Goal: Transaction & Acquisition: Purchase product/service

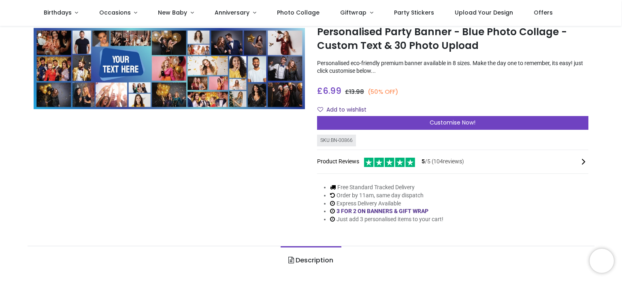
scroll to position [40, 0]
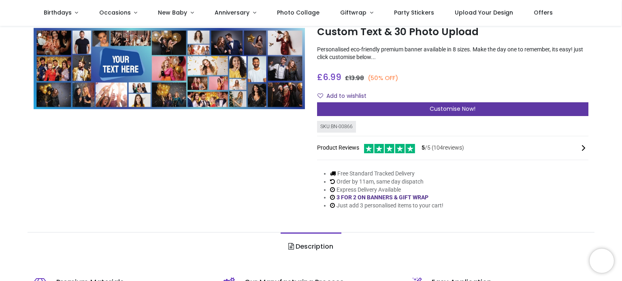
click at [447, 110] on span "Customise Now!" at bounding box center [452, 109] width 46 height 8
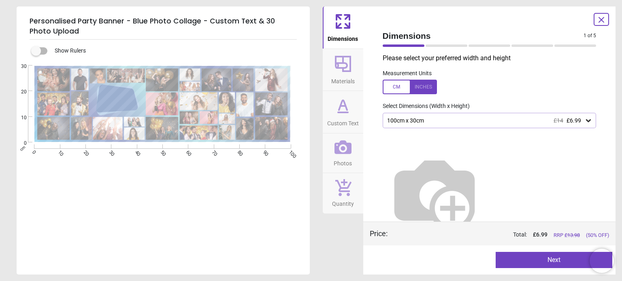
click at [526, 260] on button "Next" at bounding box center [553, 260] width 117 height 16
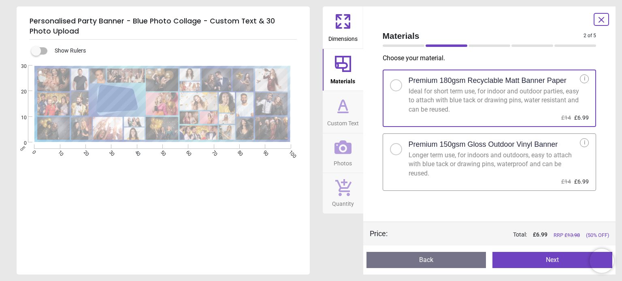
click at [526, 260] on button "Next" at bounding box center [552, 260] width 120 height 16
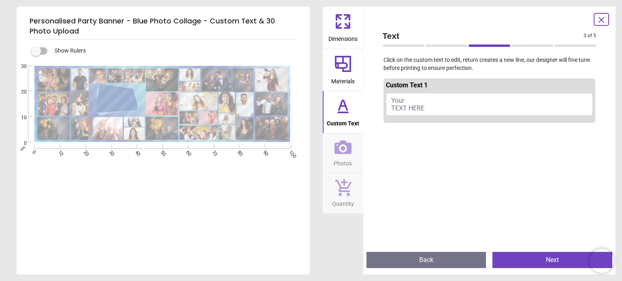
click at [408, 108] on span "Your TEXT HERE" at bounding box center [407, 104] width 33 height 15
click at [393, 104] on span "Your TEXT HERE" at bounding box center [407, 104] width 33 height 15
type textarea "*"
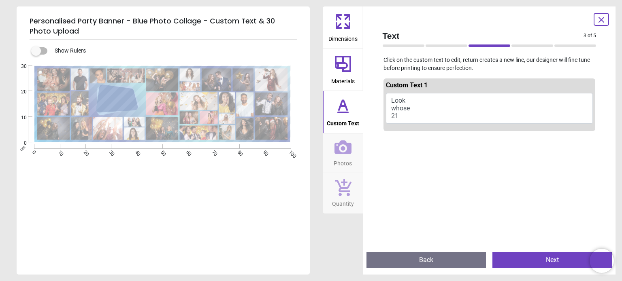
type textarea "***** ***** **"
click at [525, 261] on button "Next" at bounding box center [552, 260] width 120 height 16
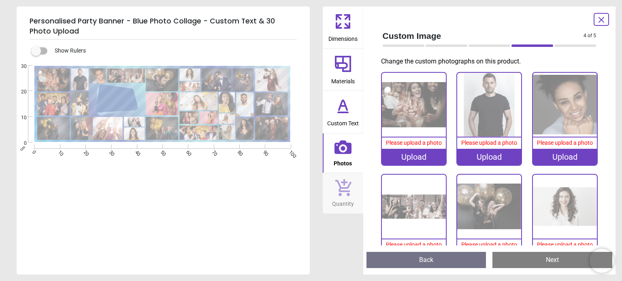
scroll to position [0, 0]
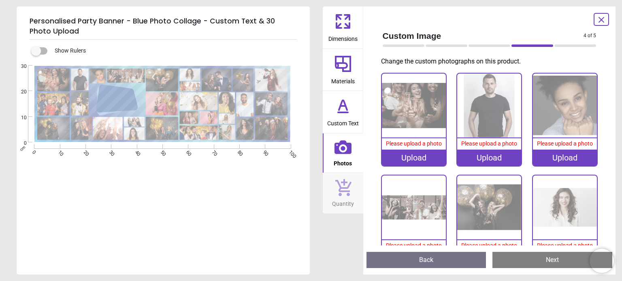
click at [410, 155] on div "Upload" at bounding box center [414, 158] width 64 height 16
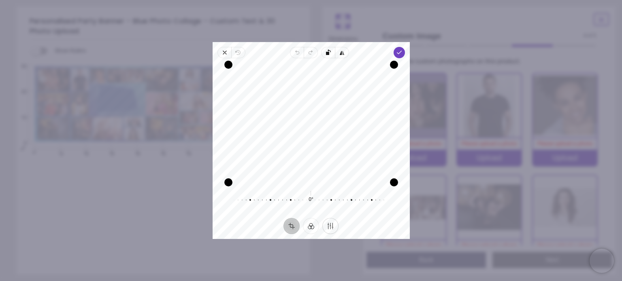
click at [332, 226] on button "Finetune" at bounding box center [330, 226] width 16 height 16
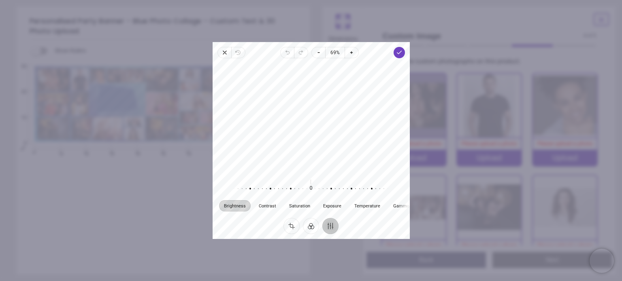
drag, startPoint x: 296, startPoint y: 134, endPoint x: 293, endPoint y: 143, distance: 9.3
click at [293, 143] on div at bounding box center [310, 118] width 197 height 113
click at [291, 226] on button "Crop" at bounding box center [291, 226] width 16 height 16
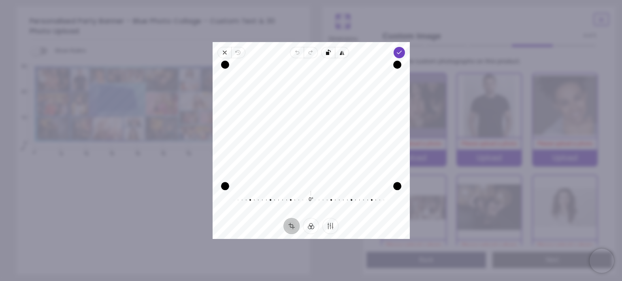
drag, startPoint x: 304, startPoint y: 183, endPoint x: 309, endPoint y: 210, distance: 27.5
click at [309, 210] on div "Recenter 0° Reset" at bounding box center [310, 138] width 197 height 160
click at [398, 51] on icon "button" at bounding box center [398, 52] width 6 height 6
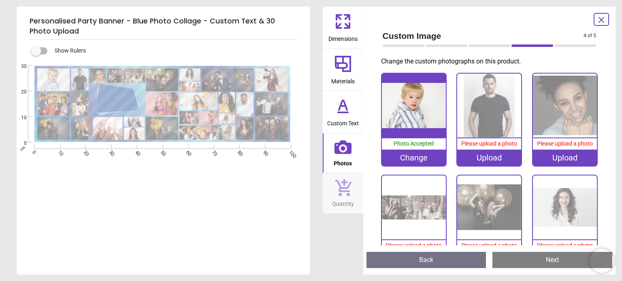
click at [488, 143] on span "Please upload a photo" at bounding box center [489, 143] width 56 height 6
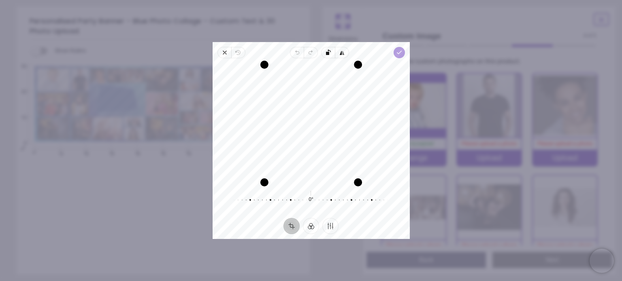
click at [398, 51] on icon "button" at bounding box center [398, 52] width 6 height 6
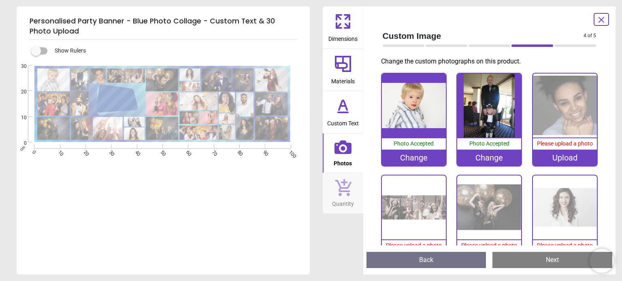
click at [554, 157] on div "Upload" at bounding box center [565, 158] width 64 height 16
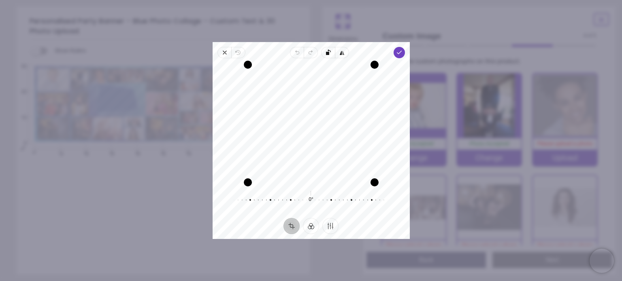
drag, startPoint x: 288, startPoint y: 116, endPoint x: 283, endPoint y: 136, distance: 20.0
click at [283, 136] on div "Recenter" at bounding box center [311, 124] width 184 height 118
drag, startPoint x: 306, startPoint y: 183, endPoint x: 308, endPoint y: 198, distance: 15.1
click at [308, 198] on div "Recenter 0° Reset" at bounding box center [310, 138] width 197 height 160
click at [312, 225] on button "Filter" at bounding box center [311, 226] width 16 height 16
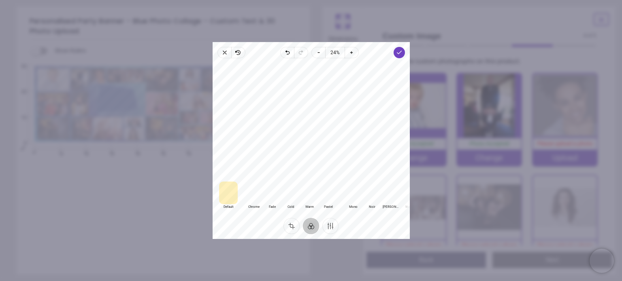
click at [312, 193] on div at bounding box center [309, 193] width 19 height 23
click at [329, 192] on div at bounding box center [328, 193] width 19 height 23
click at [353, 192] on div at bounding box center [353, 193] width 19 height 23
click at [255, 192] on div at bounding box center [253, 193] width 19 height 23
click at [276, 192] on div at bounding box center [272, 193] width 19 height 23
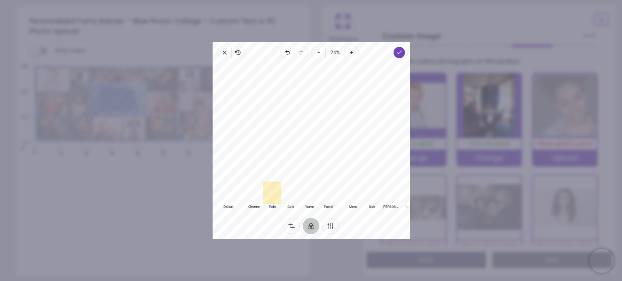
click at [288, 192] on div at bounding box center [290, 193] width 19 height 23
click at [308, 192] on div at bounding box center [309, 193] width 19 height 23
click at [333, 192] on div at bounding box center [328, 193] width 19 height 23
click at [311, 192] on div at bounding box center [309, 193] width 19 height 23
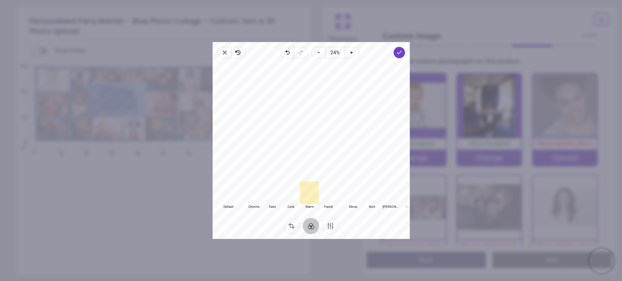
click at [227, 193] on div at bounding box center [228, 193] width 19 height 23
click at [318, 51] on icon "button" at bounding box center [318, 52] width 6 height 6
click at [311, 114] on div at bounding box center [310, 120] width 197 height 117
click at [351, 52] on icon "button" at bounding box center [351, 52] width 6 height 6
click at [318, 52] on icon "button" at bounding box center [318, 52] width 6 height 6
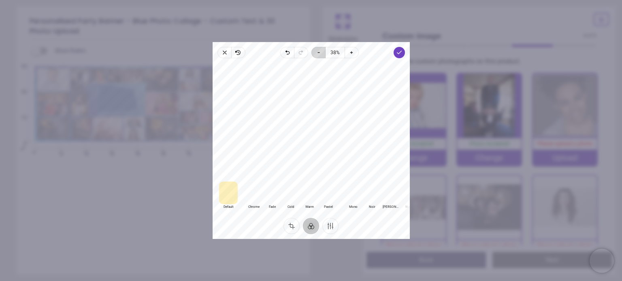
click at [318, 52] on icon "button" at bounding box center [318, 52] width 6 height 6
drag, startPoint x: 303, startPoint y: 105, endPoint x: 301, endPoint y: 111, distance: 6.4
click at [301, 111] on div at bounding box center [310, 120] width 197 height 117
click at [398, 53] on polyline "button" at bounding box center [399, 52] width 4 height 3
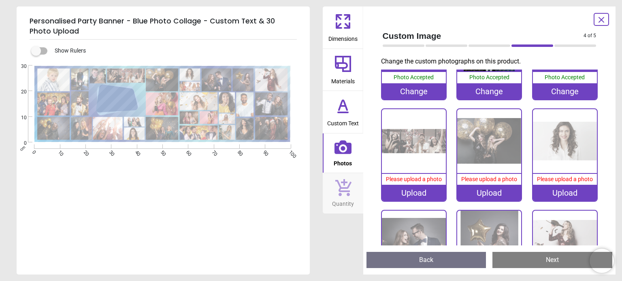
scroll to position [81, 0]
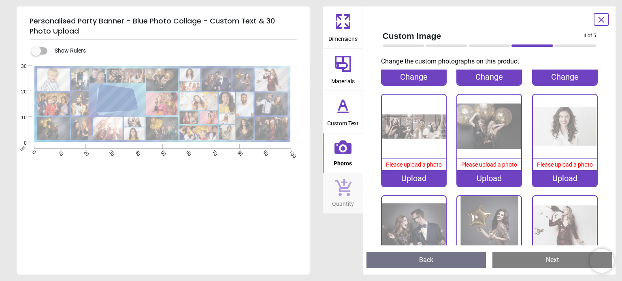
click at [408, 178] on div "Upload" at bounding box center [414, 178] width 64 height 16
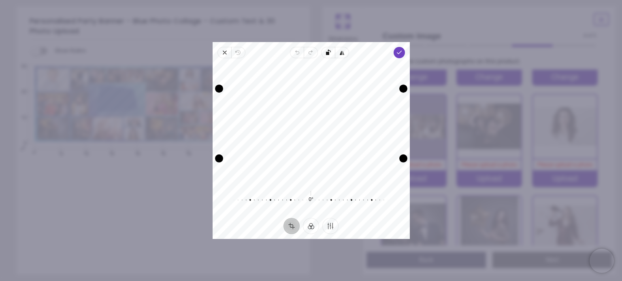
drag, startPoint x: 304, startPoint y: 120, endPoint x: 302, endPoint y: 127, distance: 8.1
click at [302, 127] on div "Recenter" at bounding box center [311, 124] width 184 height 118
drag, startPoint x: 310, startPoint y: 159, endPoint x: 312, endPoint y: 166, distance: 7.7
click at [312, 166] on div "Recenter" at bounding box center [311, 124] width 184 height 118
drag, startPoint x: 311, startPoint y: 159, endPoint x: 318, endPoint y: 282, distance: 122.8
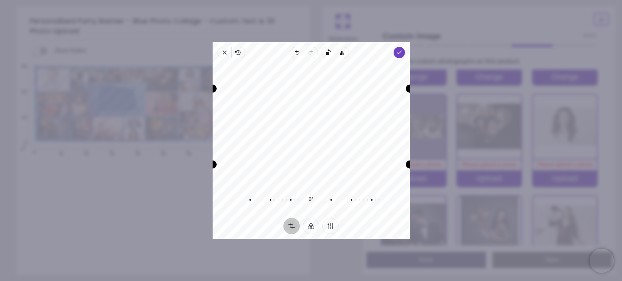
click at [318, 281] on html "Login • Register Birthdays Milestone Birthday 1510 products 208" at bounding box center [311, 140] width 622 height 281
drag, startPoint x: 310, startPoint y: 156, endPoint x: 318, endPoint y: 208, distance: 53.3
click at [318, 208] on div "Recenter 0° Reset" at bounding box center [310, 138] width 197 height 160
click at [330, 225] on button "Finetune" at bounding box center [330, 226] width 16 height 16
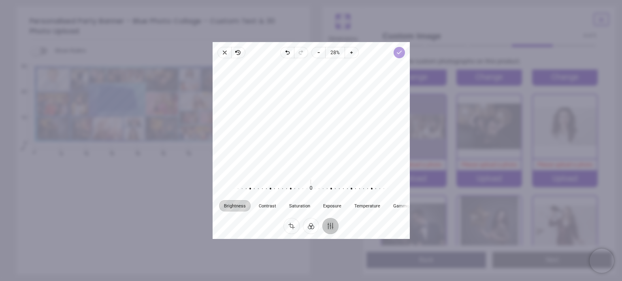
click at [400, 51] on icon "button" at bounding box center [398, 52] width 6 height 6
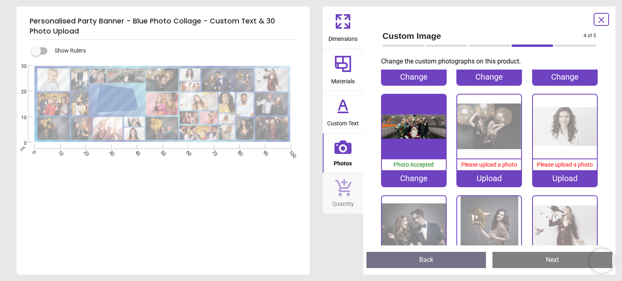
click at [481, 177] on div "Upload" at bounding box center [489, 178] width 64 height 16
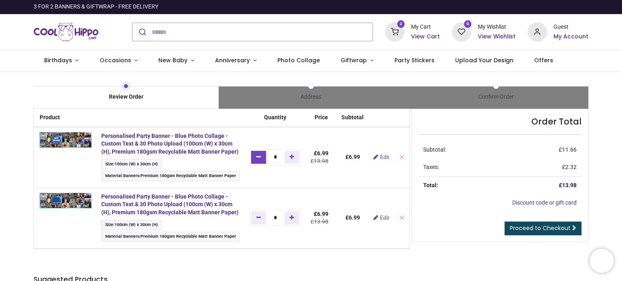
click at [255, 160] on link "Remove one" at bounding box center [258, 157] width 15 height 13
type input "*"
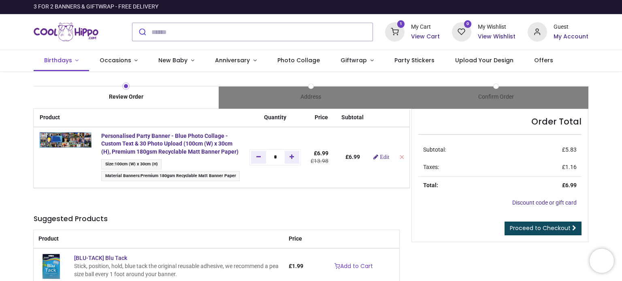
click at [68, 59] on span "Birthdays" at bounding box center [58, 60] width 28 height 8
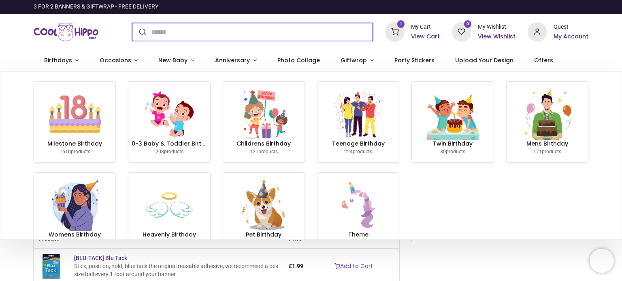
click at [155, 32] on input "search" at bounding box center [261, 32] width 221 height 18
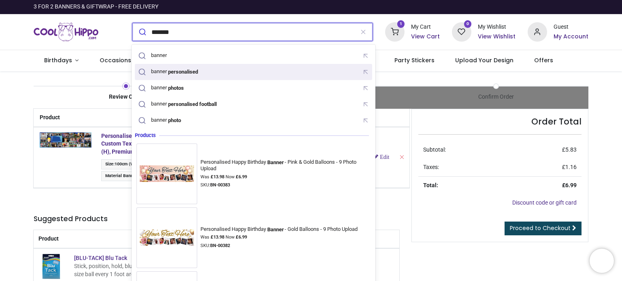
click at [186, 73] on mark "personalised" at bounding box center [183, 72] width 32 height 8
type input "**********"
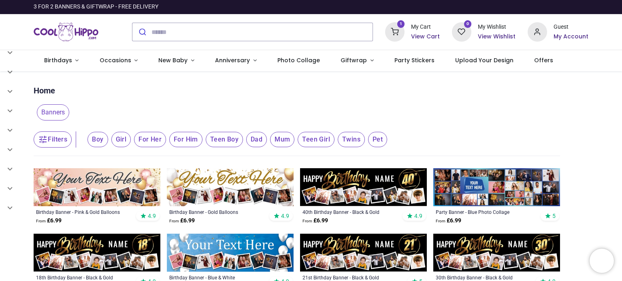
click at [477, 185] on img at bounding box center [496, 187] width 127 height 38
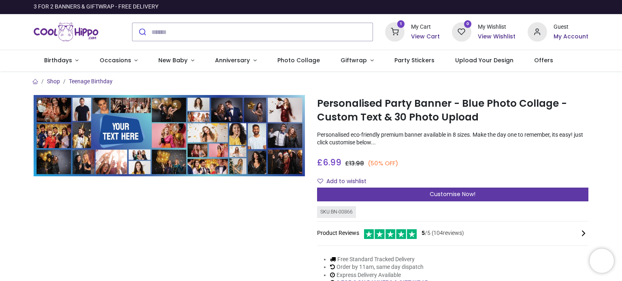
click at [447, 197] on span "Customise Now!" at bounding box center [452, 194] width 46 height 8
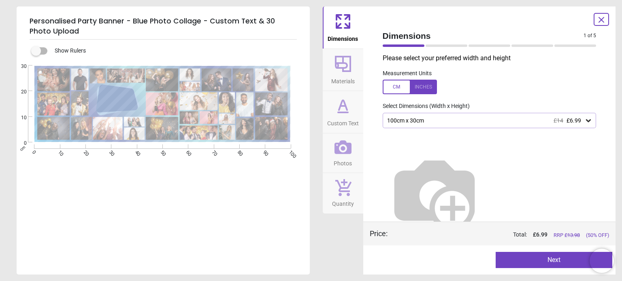
click at [340, 107] on icon at bounding box center [342, 105] width 19 height 19
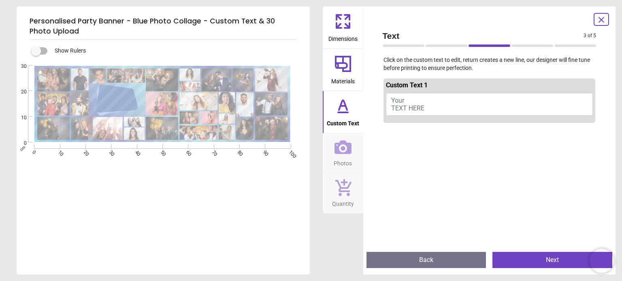
click at [410, 109] on span "Your TEXT HERE" at bounding box center [407, 104] width 33 height 15
type textarea "**********"
click at [513, 259] on button "Next" at bounding box center [552, 260] width 120 height 16
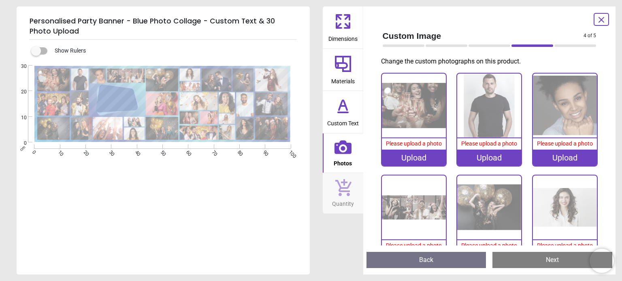
click at [411, 156] on div "Upload" at bounding box center [414, 158] width 64 height 16
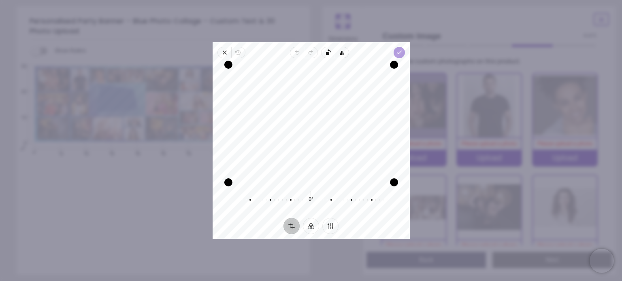
click at [398, 51] on icon "button" at bounding box center [398, 52] width 6 height 6
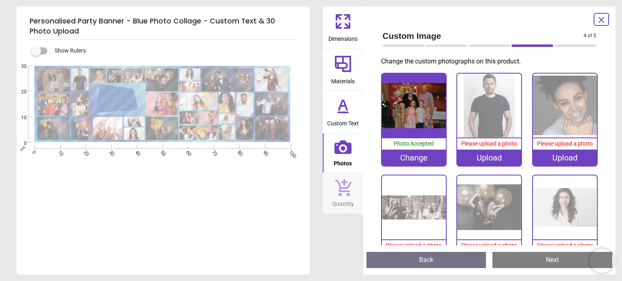
click at [493, 159] on div "Upload" at bounding box center [489, 158] width 64 height 16
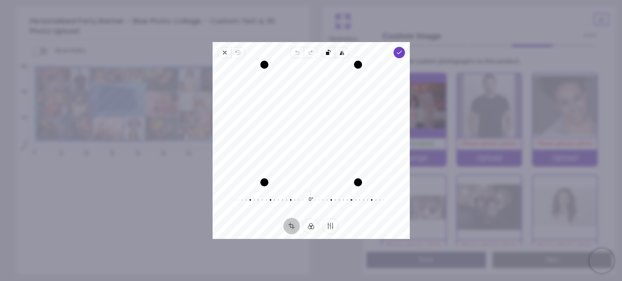
drag, startPoint x: 303, startPoint y: 125, endPoint x: 306, endPoint y: 113, distance: 12.1
click at [306, 113] on div "Recenter" at bounding box center [311, 124] width 184 height 118
click at [400, 52] on polyline "button" at bounding box center [399, 52] width 4 height 3
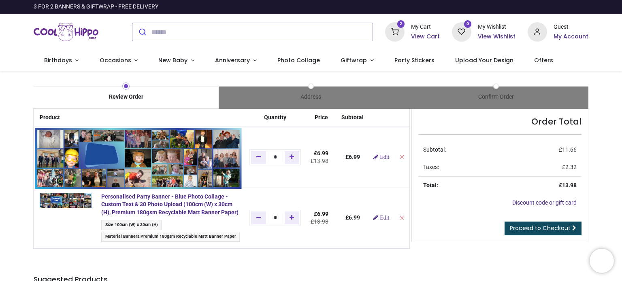
click at [104, 157] on img at bounding box center [137, 158] width 207 height 62
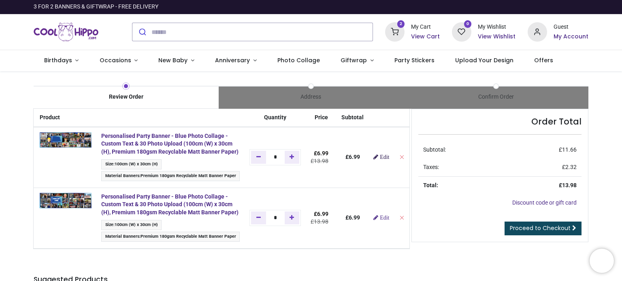
click at [380, 159] on link "Edit" at bounding box center [381, 157] width 16 height 6
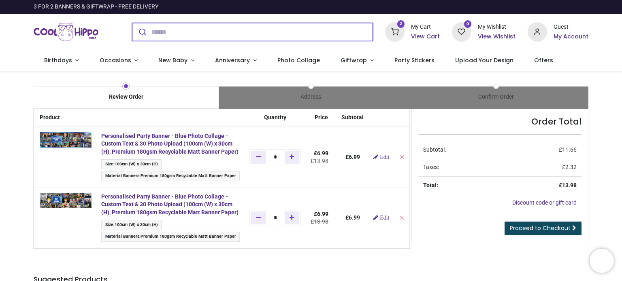
click at [156, 29] on input "search" at bounding box center [261, 32] width 221 height 18
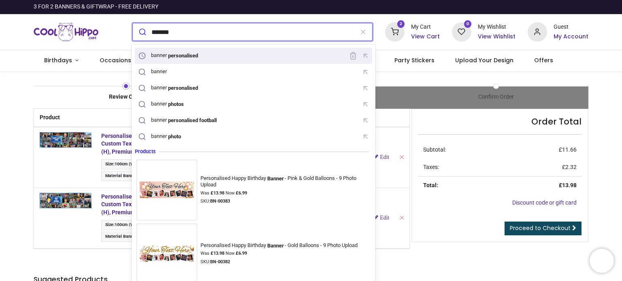
click at [181, 58] on mark "personalised" at bounding box center [183, 55] width 32 height 8
type input "**********"
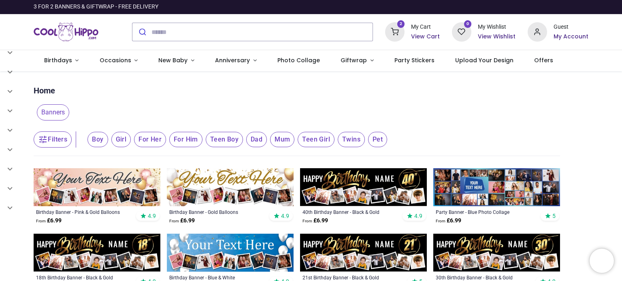
click at [523, 197] on img at bounding box center [496, 187] width 127 height 38
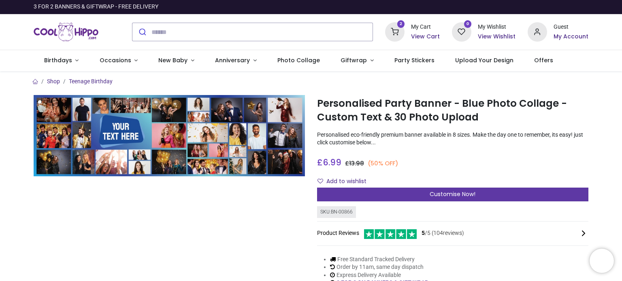
click at [427, 194] on div "Customise Now!" at bounding box center [452, 195] width 271 height 14
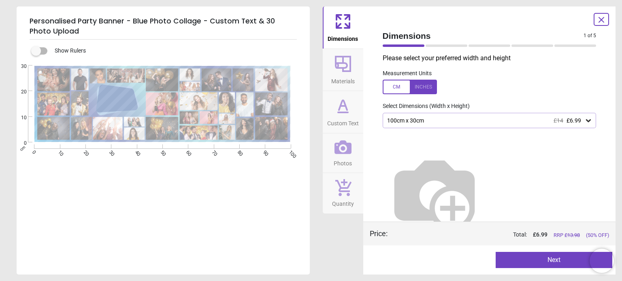
click at [551, 262] on button "Next" at bounding box center [553, 260] width 117 height 16
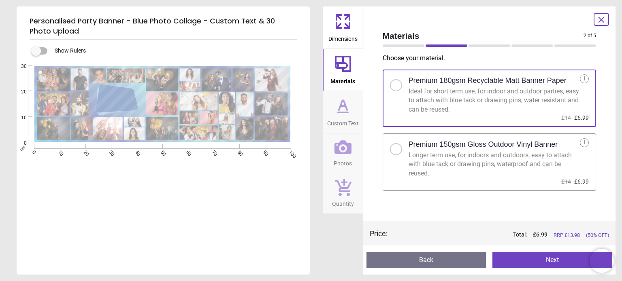
click at [551, 262] on button "Next" at bounding box center [552, 260] width 120 height 16
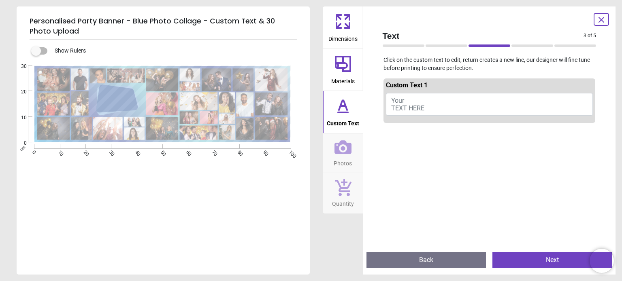
click at [405, 107] on span "Your TEXT HERE" at bounding box center [407, 104] width 33 height 15
type textarea "**********"
click at [548, 260] on button "Next" at bounding box center [552, 260] width 120 height 16
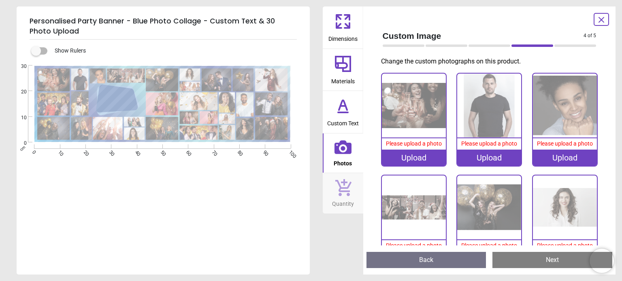
click at [405, 153] on div "Upload" at bounding box center [414, 158] width 64 height 16
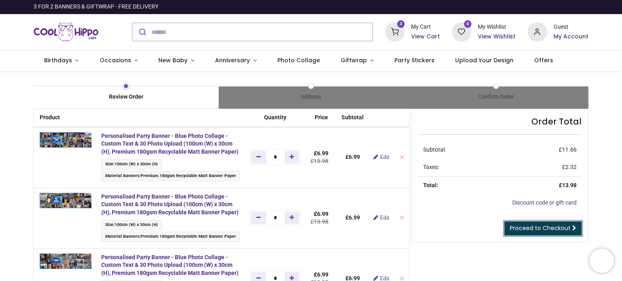
click at [521, 226] on span "Proceed to Checkout" at bounding box center [540, 228] width 61 height 8
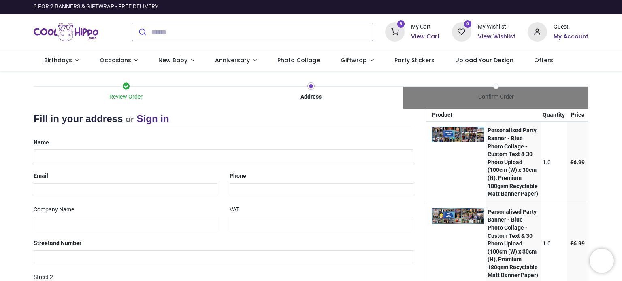
select select "***"
click at [70, 159] on input "text" at bounding box center [224, 156] width 380 height 14
type input "**********"
click at [83, 185] on input "email" at bounding box center [126, 190] width 184 height 14
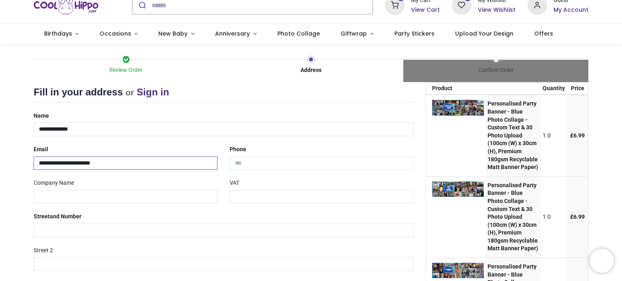
scroll to position [40, 0]
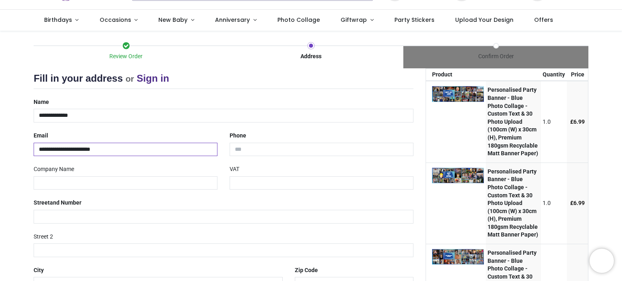
type input "**********"
click at [256, 150] on input "tel" at bounding box center [321, 150] width 184 height 14
click at [252, 149] on input "tel" at bounding box center [321, 150] width 184 height 14
type input "*"
click at [252, 149] on input "tel" at bounding box center [321, 150] width 184 height 14
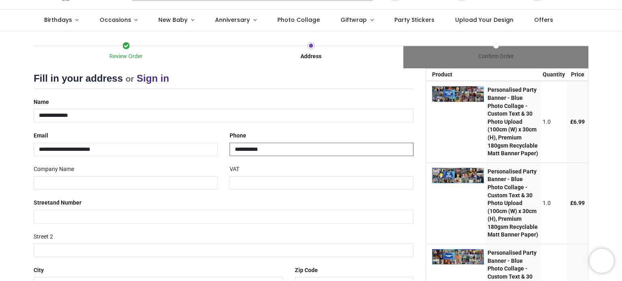
click at [232, 147] on input "**********" at bounding box center [321, 150] width 184 height 14
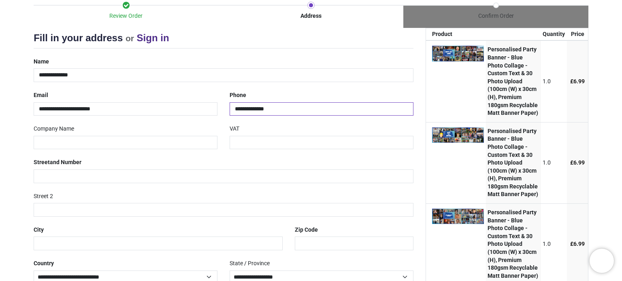
scroll to position [121, 0]
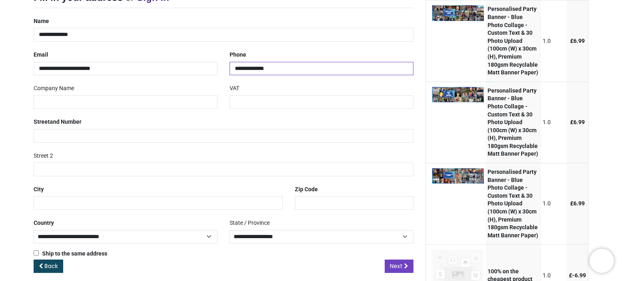
type input "**********"
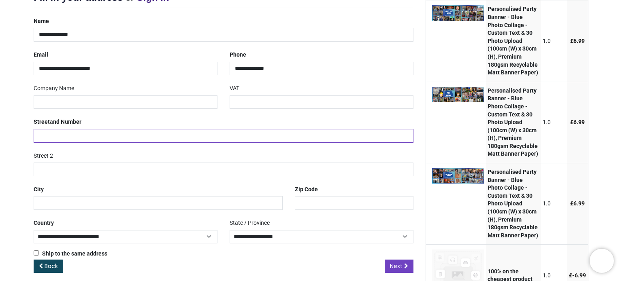
click at [55, 139] on input "text" at bounding box center [224, 136] width 380 height 14
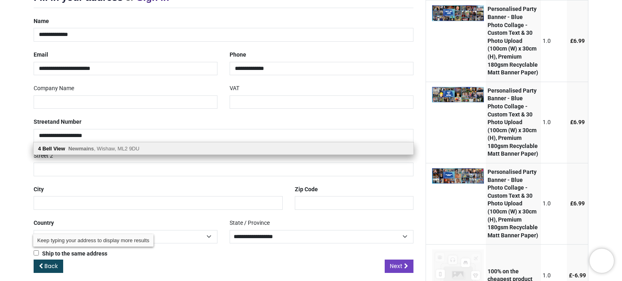
click at [79, 149] on b "Newmains" at bounding box center [80, 149] width 25 height 6
type input "**********"
type input "********"
type input "*******"
select select "***"
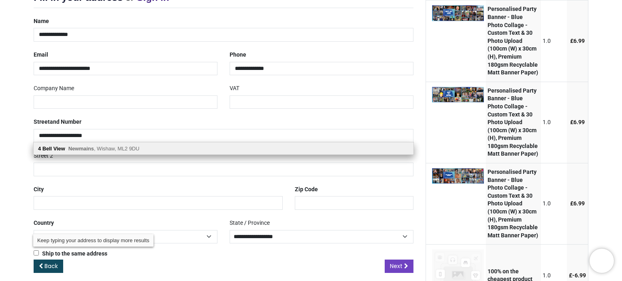
type input "******"
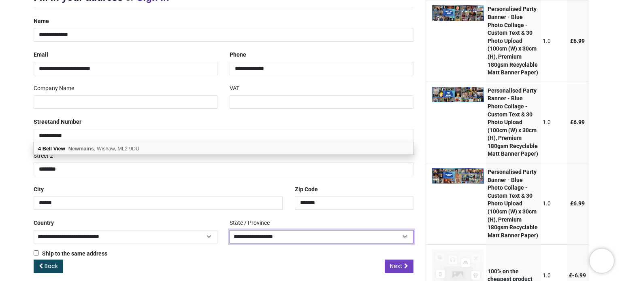
click at [403, 237] on select "**********" at bounding box center [321, 236] width 184 height 13
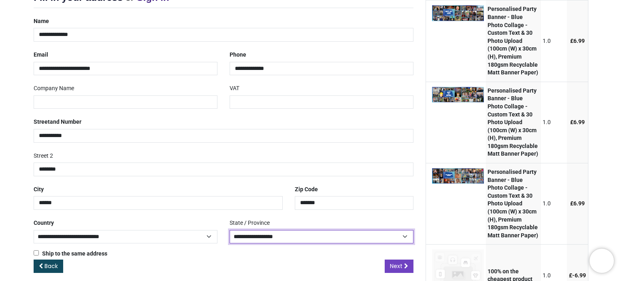
select select "***"
click at [229, 230] on select "**********" at bounding box center [321, 236] width 184 height 13
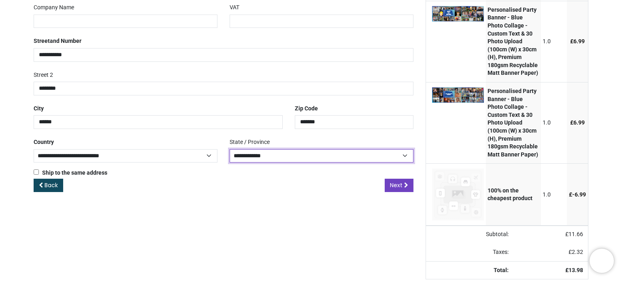
scroll to position [227, 0]
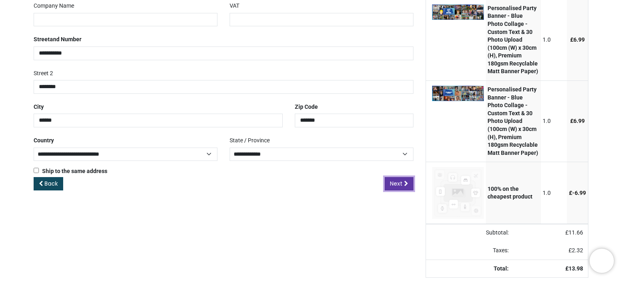
click at [395, 180] on span "Next" at bounding box center [396, 184] width 13 height 8
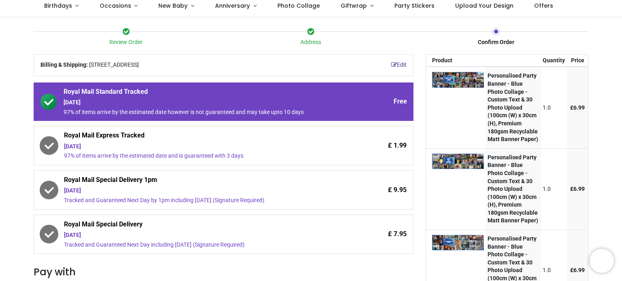
scroll to position [81, 0]
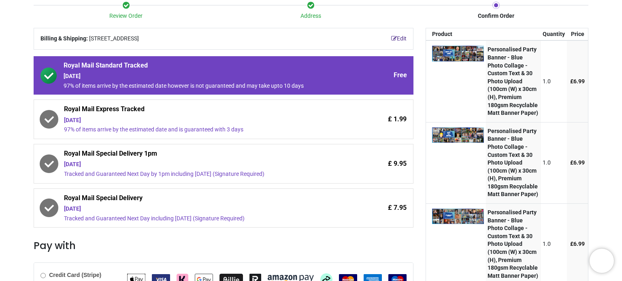
click at [148, 201] on span "Royal Mail Special Delivery" at bounding box center [201, 199] width 274 height 11
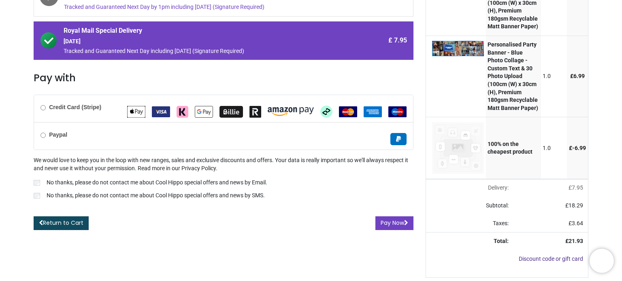
scroll to position [272, 0]
click at [130, 106] on img "Apple Pay" at bounding box center [136, 112] width 18 height 12
click at [133, 106] on img "Apple Pay" at bounding box center [136, 112] width 18 height 12
click at [340, 106] on img "MasterCard" at bounding box center [348, 111] width 18 height 11
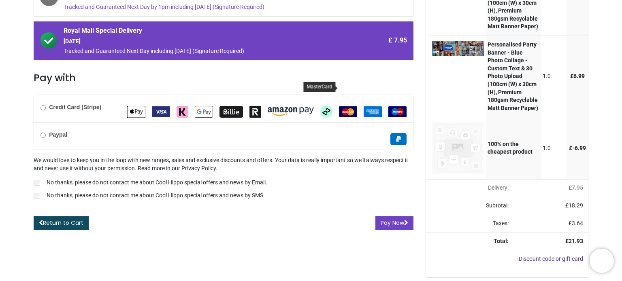
click at [340, 106] on img "MasterCard" at bounding box center [348, 111] width 18 height 11
click at [56, 132] on b "Paypal" at bounding box center [58, 135] width 18 height 6
click at [59, 104] on b "Credit Card (Stripe)" at bounding box center [75, 107] width 52 height 6
click at [386, 217] on button "Pay Now" at bounding box center [394, 224] width 38 height 14
